Goal: Task Accomplishment & Management: Use online tool/utility

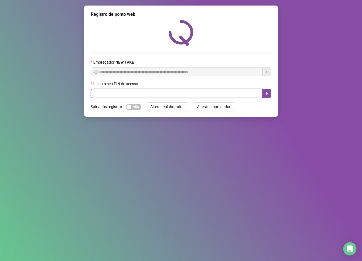
click at [113, 98] on input "text" at bounding box center [177, 93] width 172 height 9
type input "*"
type input "*****"
click at [270, 89] on button "button" at bounding box center [267, 93] width 9 height 9
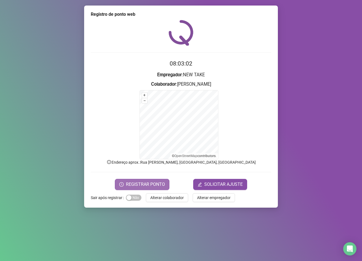
click at [145, 184] on span "REGISTRAR PONTO" at bounding box center [145, 184] width 39 height 7
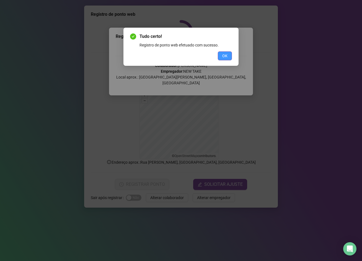
click at [228, 54] on button "OK" at bounding box center [225, 56] width 14 height 9
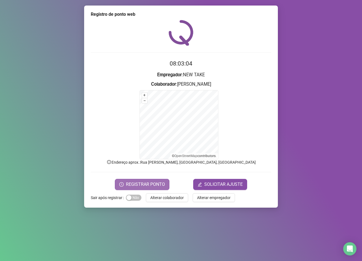
click at [147, 184] on span "REGISTRAR PONTO" at bounding box center [145, 184] width 39 height 7
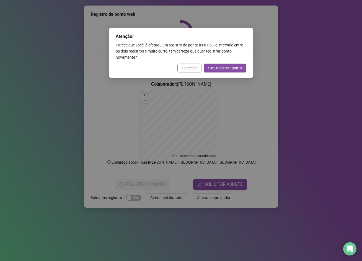
click at [191, 65] on span "Cancelar" at bounding box center [189, 68] width 15 height 6
